Goal: Navigation & Orientation: Find specific page/section

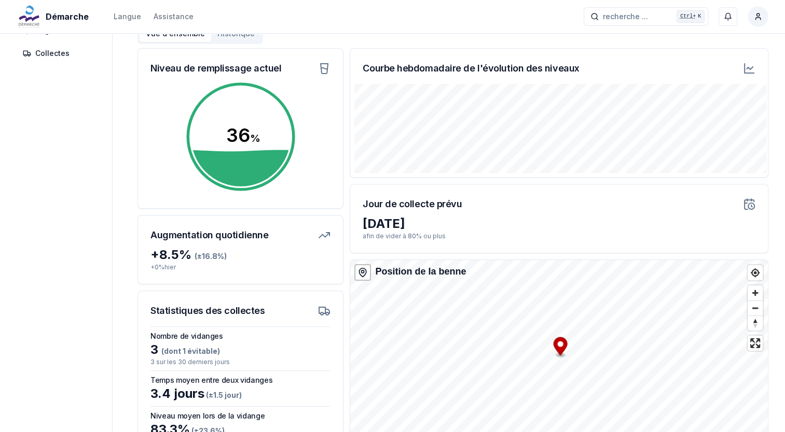
scroll to position [118, 0]
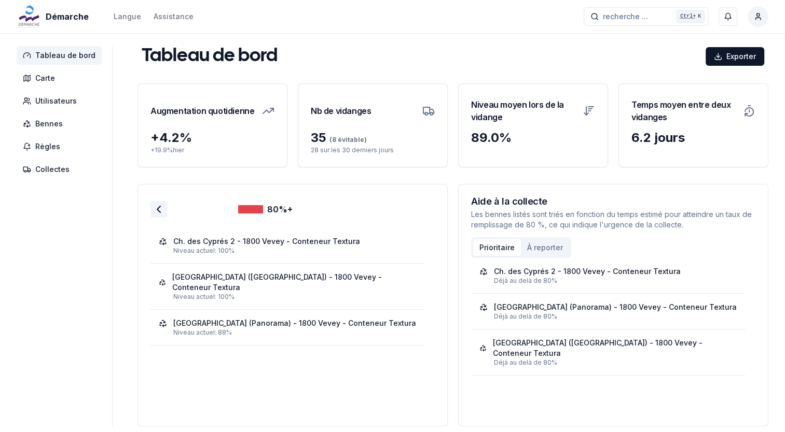
click at [158, 210] on icon at bounding box center [158, 209] width 12 height 12
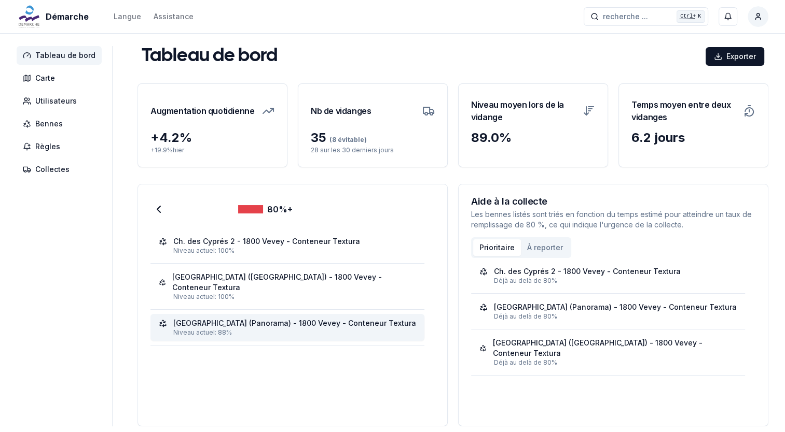
click at [249, 318] on div "[GEOGRAPHIC_DATA] (Panorama) - 1800 Vevey - Conteneur Textura" at bounding box center [294, 323] width 243 height 10
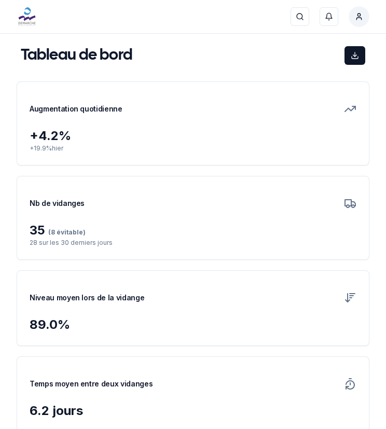
click at [151, 118] on div "Augmentation quotidienne" at bounding box center [193, 105] width 352 height 46
click at [62, 51] on h1 "Tableau de bord" at bounding box center [76, 55] width 111 height 19
click at [34, 10] on img at bounding box center [27, 16] width 21 height 21
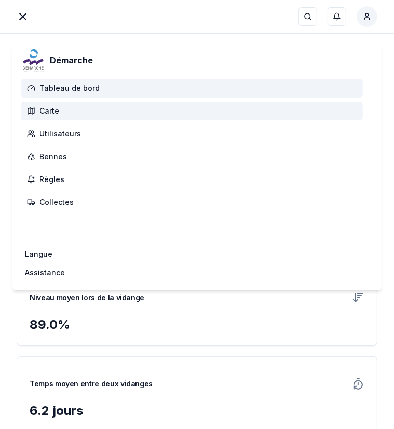
click at [64, 117] on span "Carte" at bounding box center [192, 111] width 342 height 19
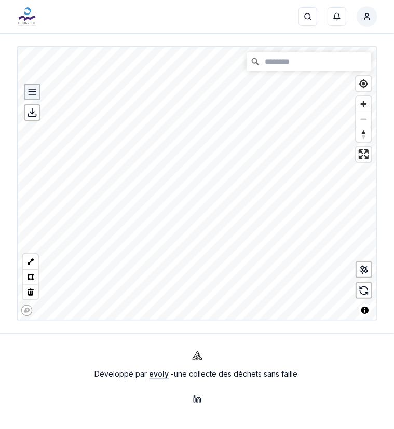
click at [30, 97] on div "Options" at bounding box center [32, 91] width 17 height 17
click at [34, 87] on icon at bounding box center [32, 92] width 10 height 10
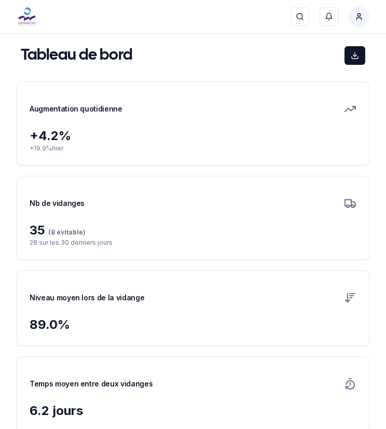
click at [229, 118] on div "Augmentation quotidienne" at bounding box center [193, 105] width 352 height 46
click at [104, 132] on div "+ 4.2 %" at bounding box center [193, 136] width 327 height 17
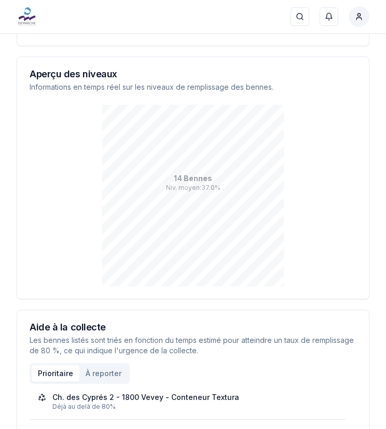
scroll to position [386, 0]
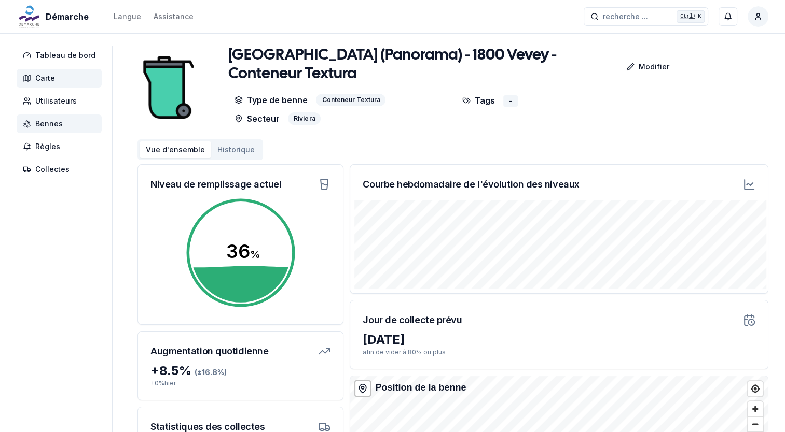
click at [52, 76] on span "Carte" at bounding box center [45, 78] width 20 height 10
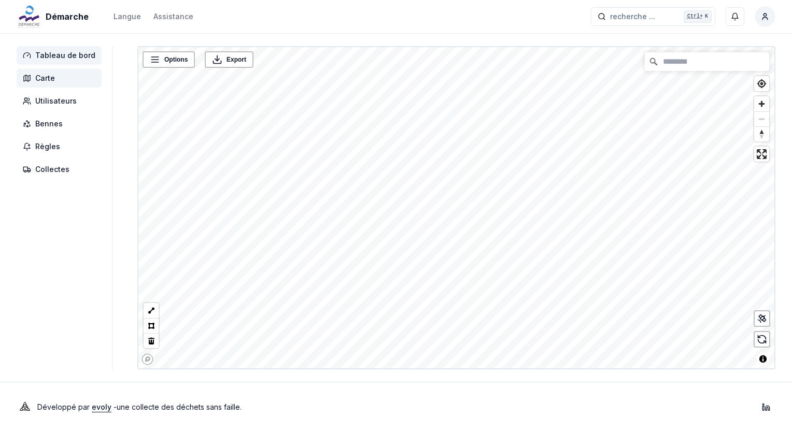
click at [71, 53] on span "Tableau de bord" at bounding box center [65, 55] width 60 height 10
